Goal: Information Seeking & Learning: Learn about a topic

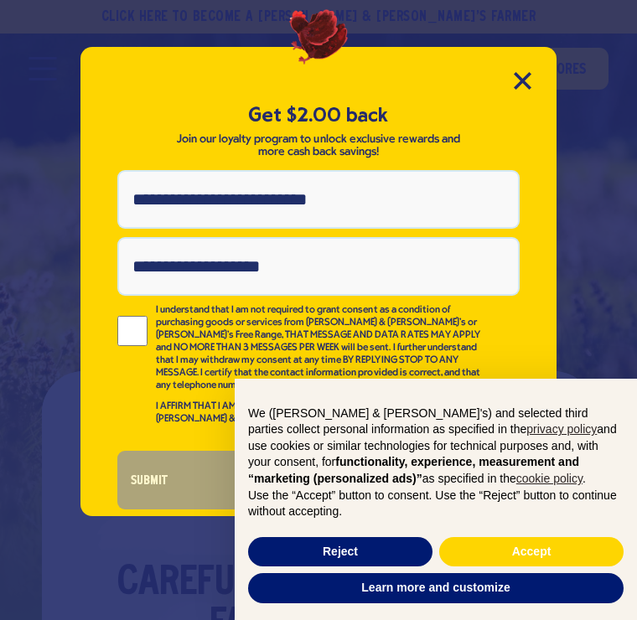
click at [524, 76] on icon "Close Modal" at bounding box center [523, 81] width 18 height 18
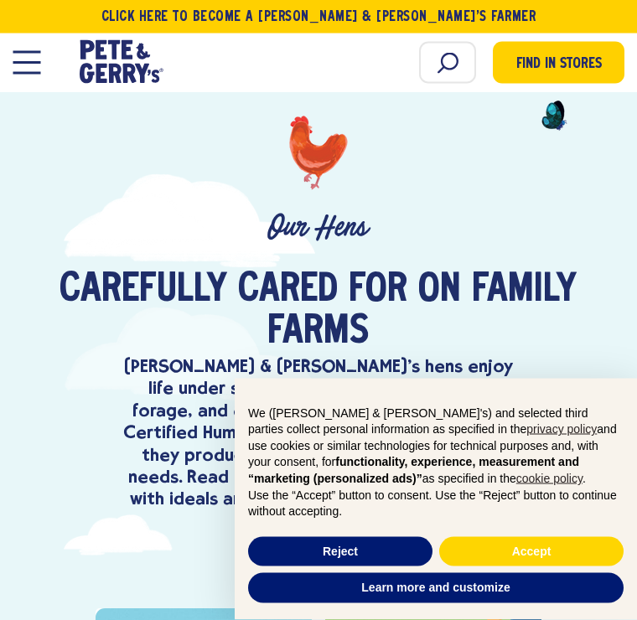
scroll to position [294, 0]
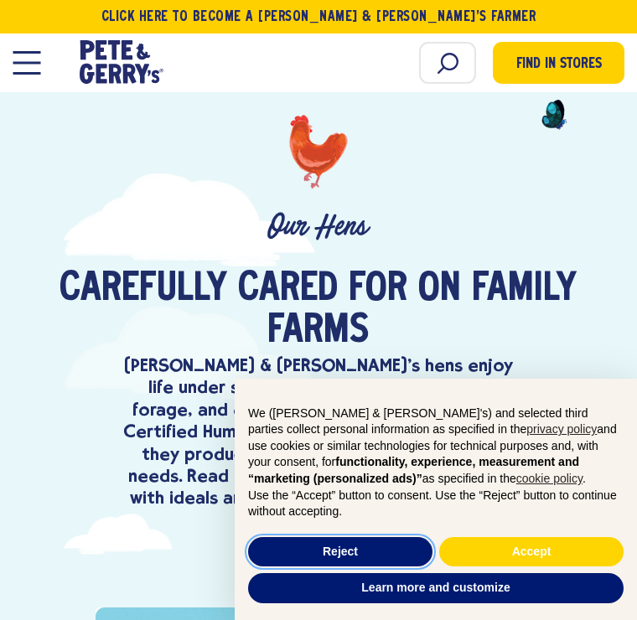
click at [359, 567] on button "Reject" at bounding box center [340, 552] width 184 height 30
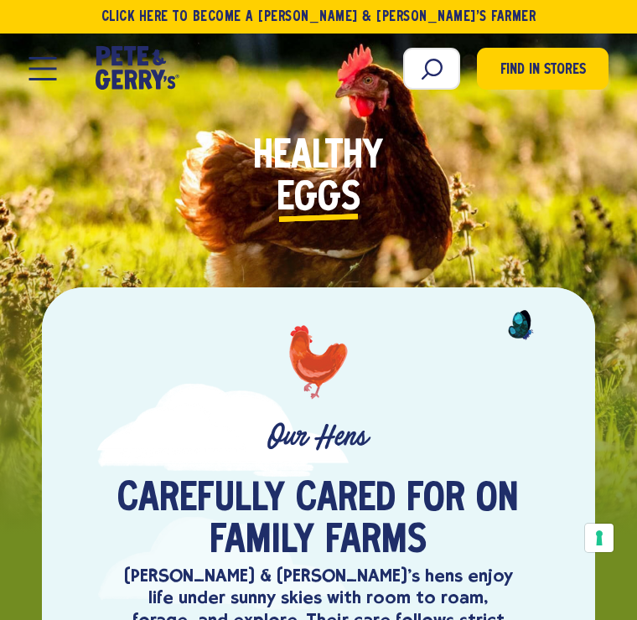
scroll to position [0, 0]
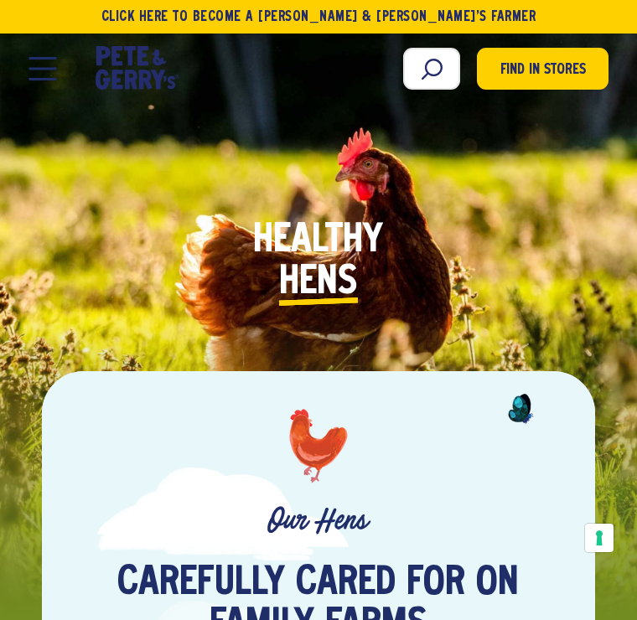
click at [43, 70] on span "Open Mobile Menu Modal Dialog" at bounding box center [42, 69] width 28 height 3
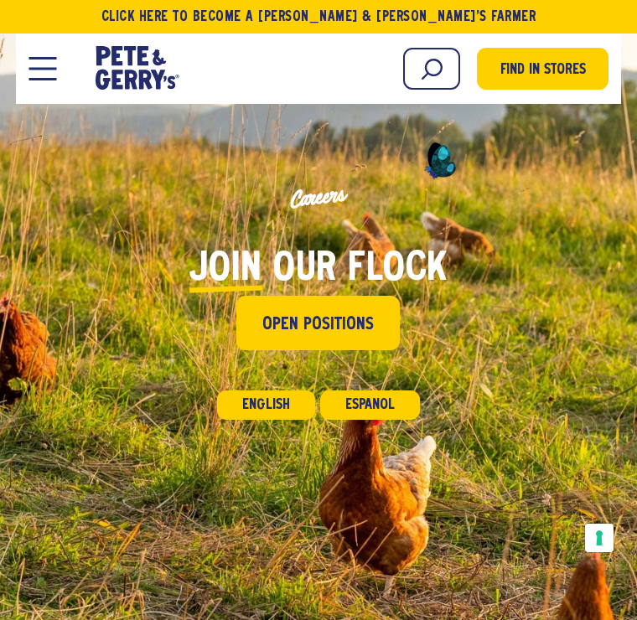
click at [338, 327] on span "Open Positions" at bounding box center [317, 325] width 111 height 26
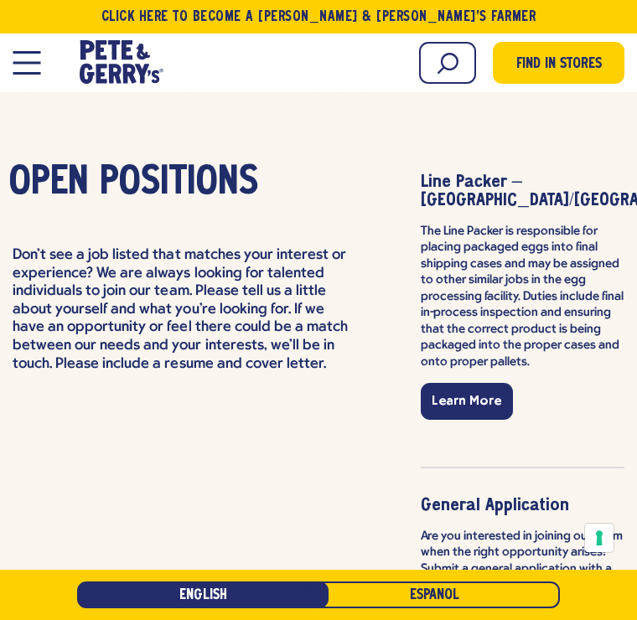
scroll to position [3930, 0]
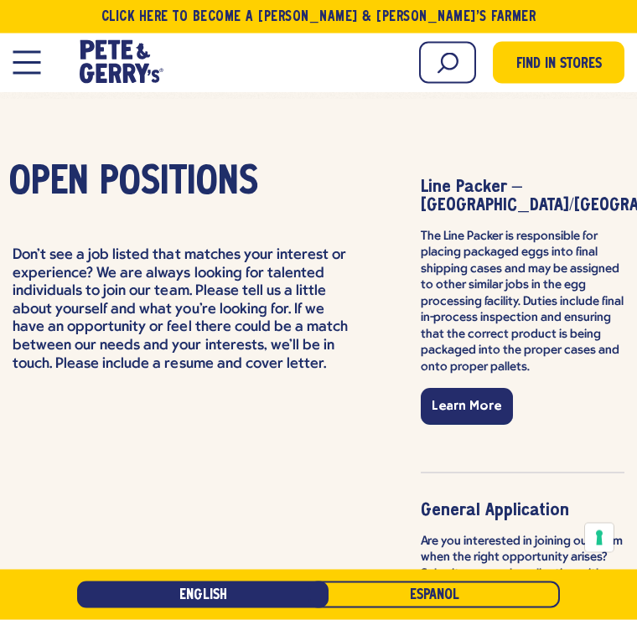
click at [156, 167] on span "Positions" at bounding box center [179, 184] width 158 height 42
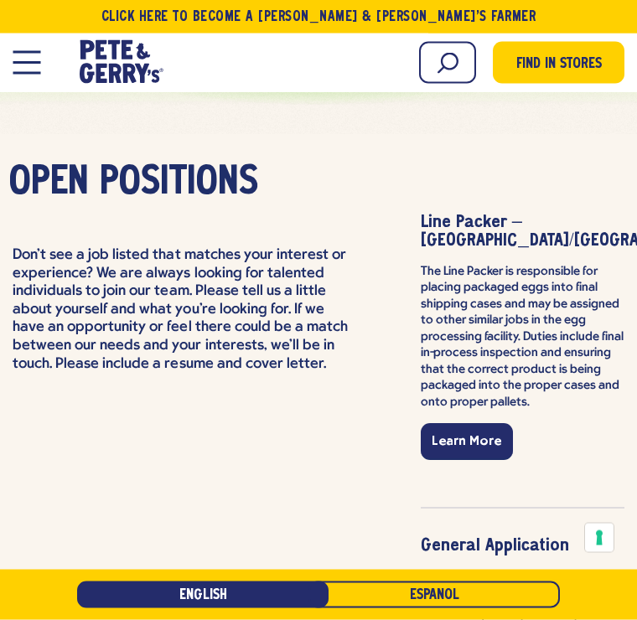
scroll to position [3895, 0]
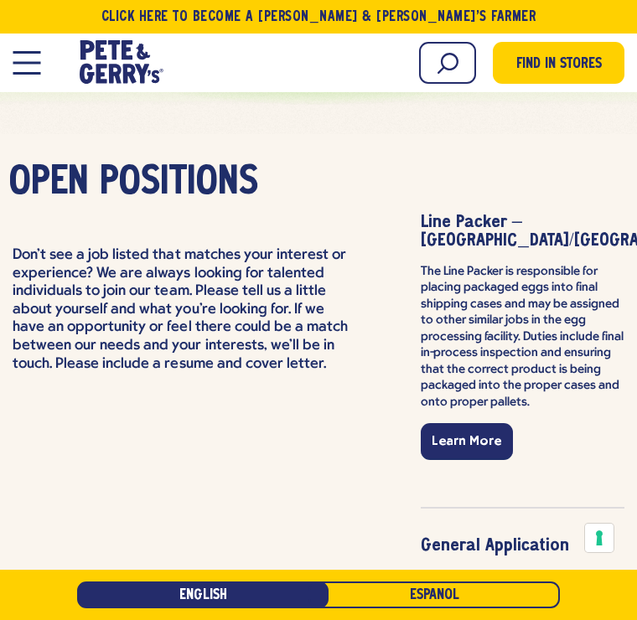
click at [29, 57] on button "Open Mobile Menu Modal Dialog" at bounding box center [27, 62] width 28 height 23
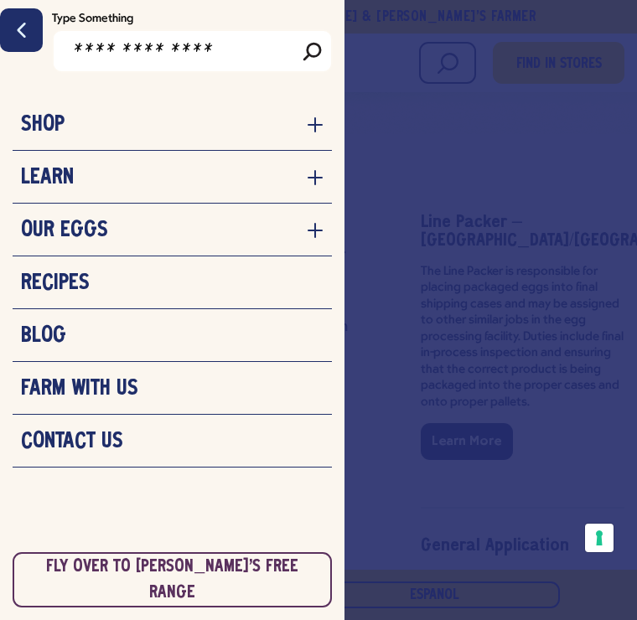
click at [405, 550] on div at bounding box center [318, 310] width 637 height 620
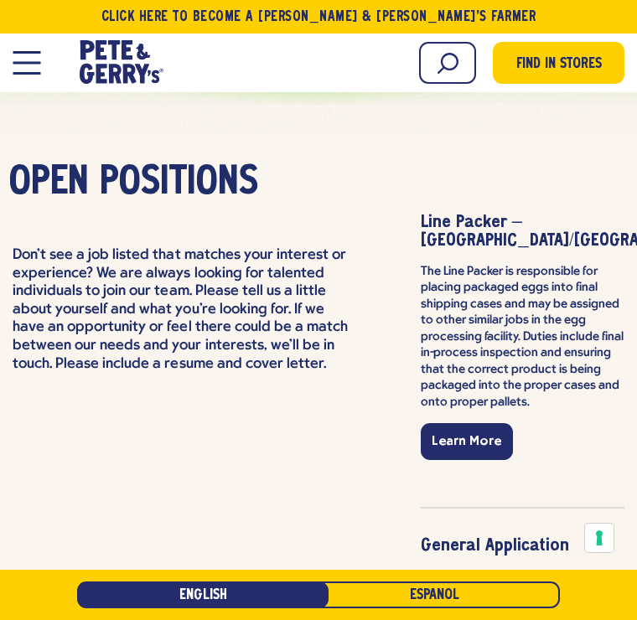
click at [178, 175] on span "Positions" at bounding box center [179, 184] width 158 height 42
click at [209, 306] on p "Don't see a job listed that matches your interest or experience? We are always …" at bounding box center [183, 309] width 341 height 126
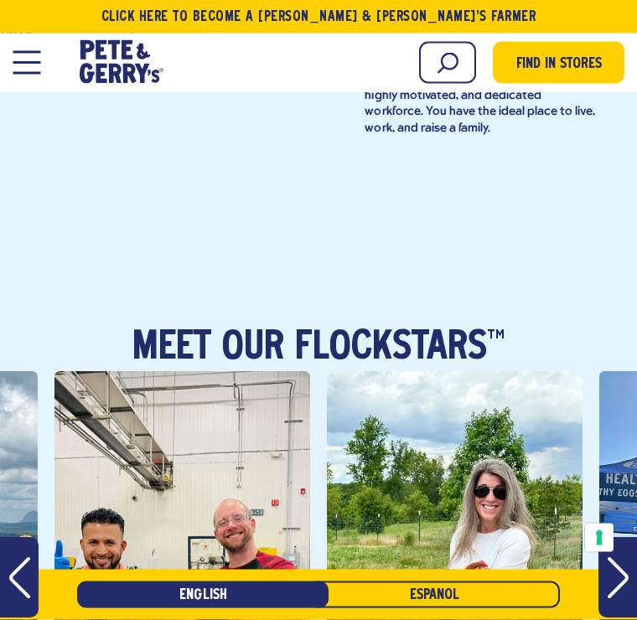
scroll to position [2275, 0]
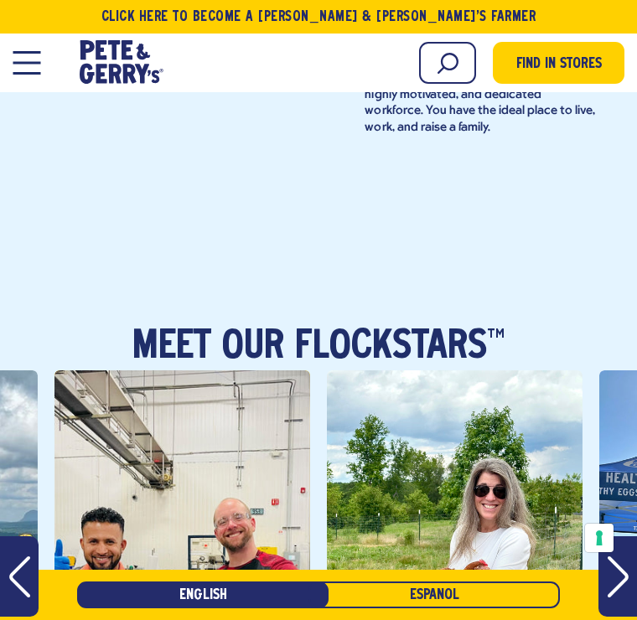
click at [617, 555] on icon "Next" at bounding box center [617, 576] width 21 height 43
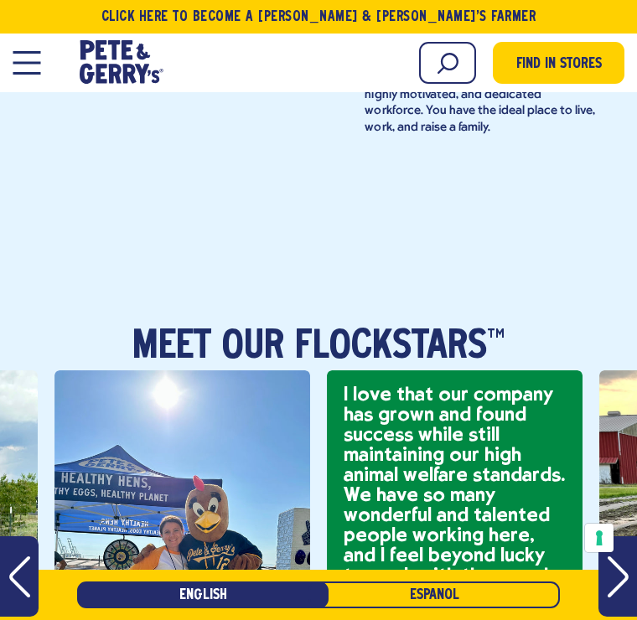
click at [627, 556] on icon "Next" at bounding box center [616, 576] width 21 height 41
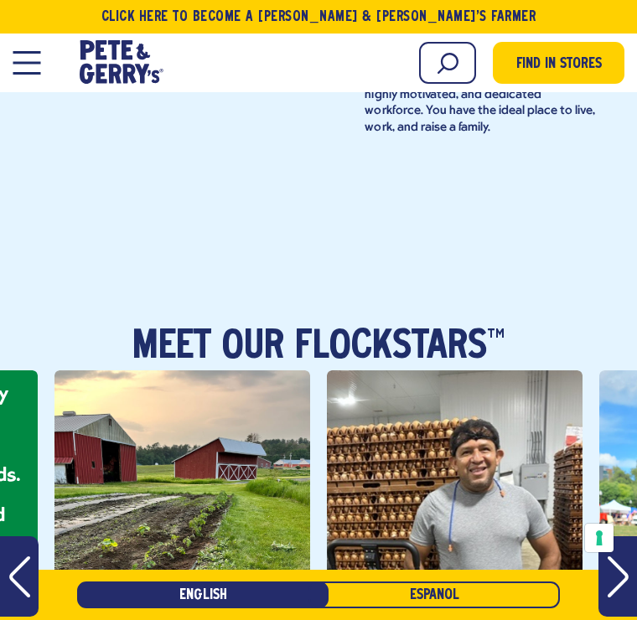
click at [627, 555] on icon "Next" at bounding box center [617, 576] width 21 height 43
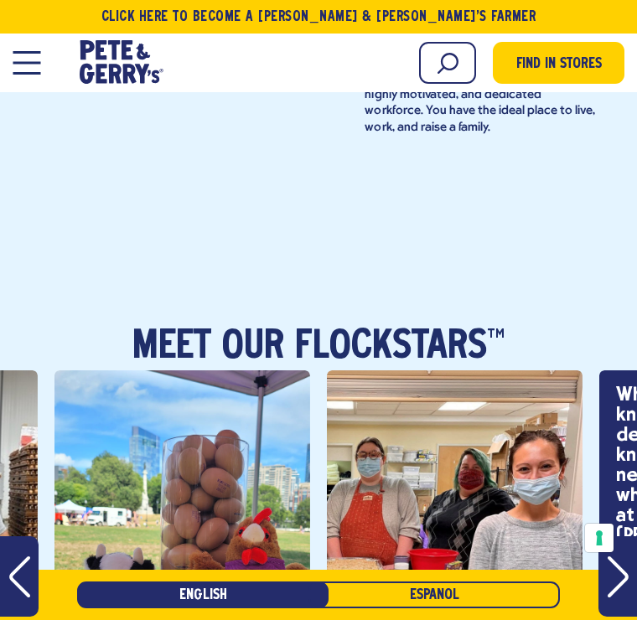
click at [626, 555] on icon "Next" at bounding box center [617, 576] width 21 height 43
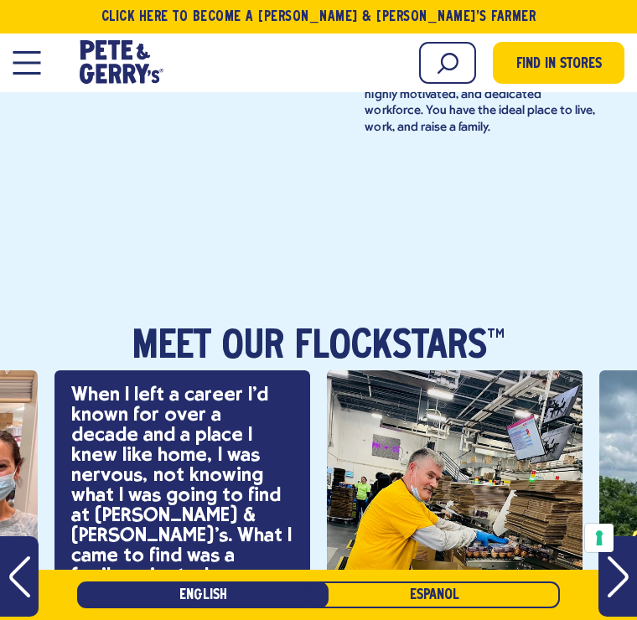
click at [627, 555] on icon "Next" at bounding box center [617, 576] width 21 height 43
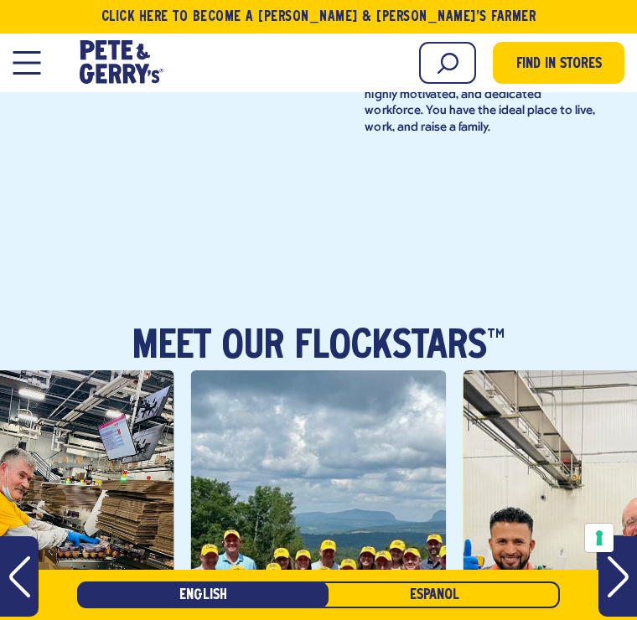
click at [629, 536] on button "Next" at bounding box center [617, 576] width 39 height 80
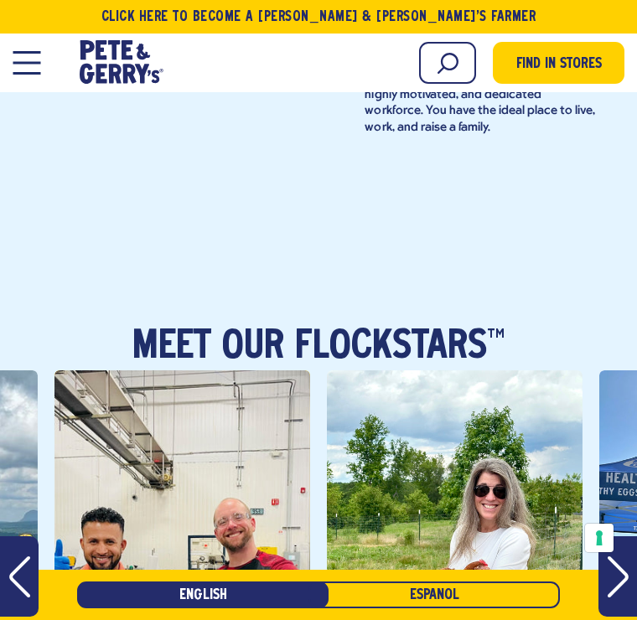
click at [627, 555] on icon "Next" at bounding box center [617, 576] width 21 height 43
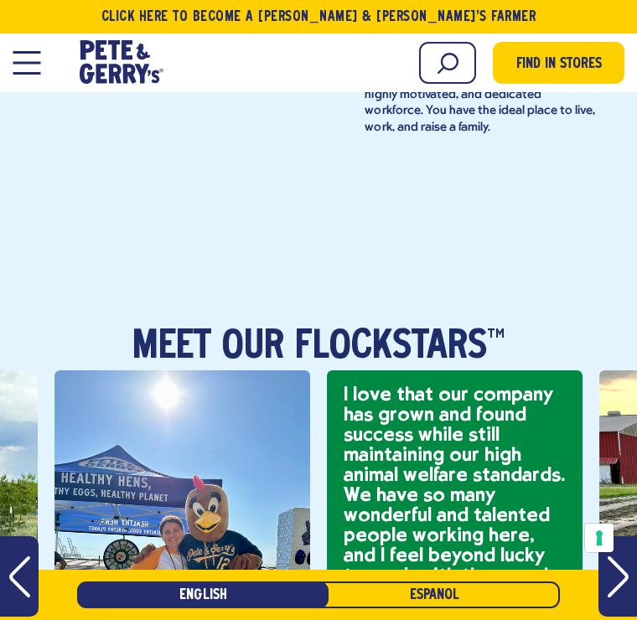
click at [629, 536] on button "Next" at bounding box center [617, 576] width 39 height 80
